Goal: Navigation & Orientation: Find specific page/section

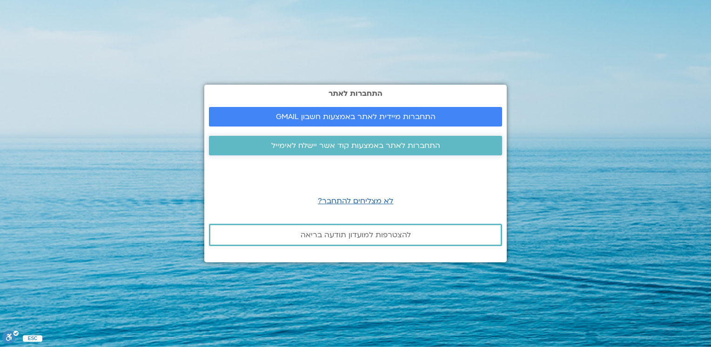
click at [380, 143] on span "התחברות לאתר באמצעות קוד אשר יישלח לאימייל" at bounding box center [355, 145] width 169 height 8
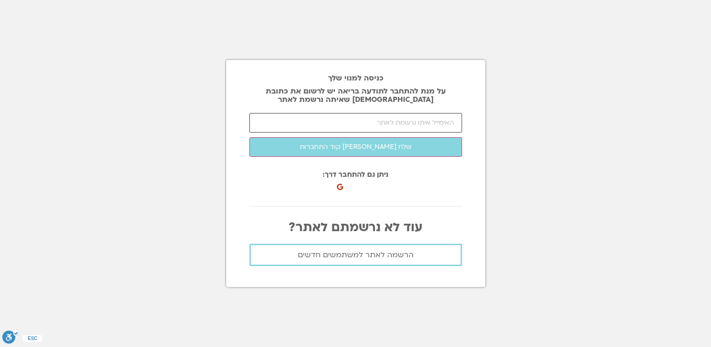
click at [383, 121] on input "email" at bounding box center [355, 123] width 213 height 20
type input "י"
type input "halperinamir@hotmail.com"
click at [249, 137] on button "שלח לי קוד התחברות" at bounding box center [355, 147] width 213 height 20
click at [359, 126] on input "number" at bounding box center [355, 123] width 213 height 20
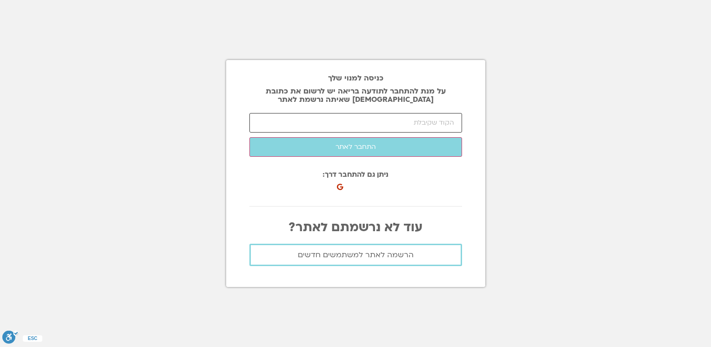
click at [359, 126] on input "number" at bounding box center [355, 123] width 213 height 20
type input "53262"
click button "שלח לי קוד התחברות" at bounding box center [0, 0] width 0 height 0
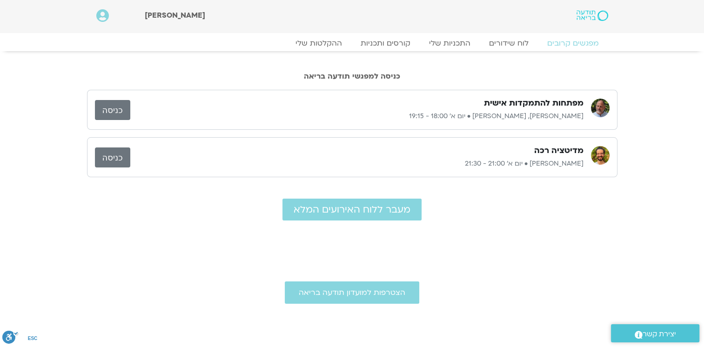
click at [527, 104] on h3 "מפתחות להתמקדות אישית" at bounding box center [534, 103] width 100 height 11
click at [126, 111] on link "כניסה" at bounding box center [112, 110] width 35 height 20
